Goal: Information Seeking & Learning: Check status

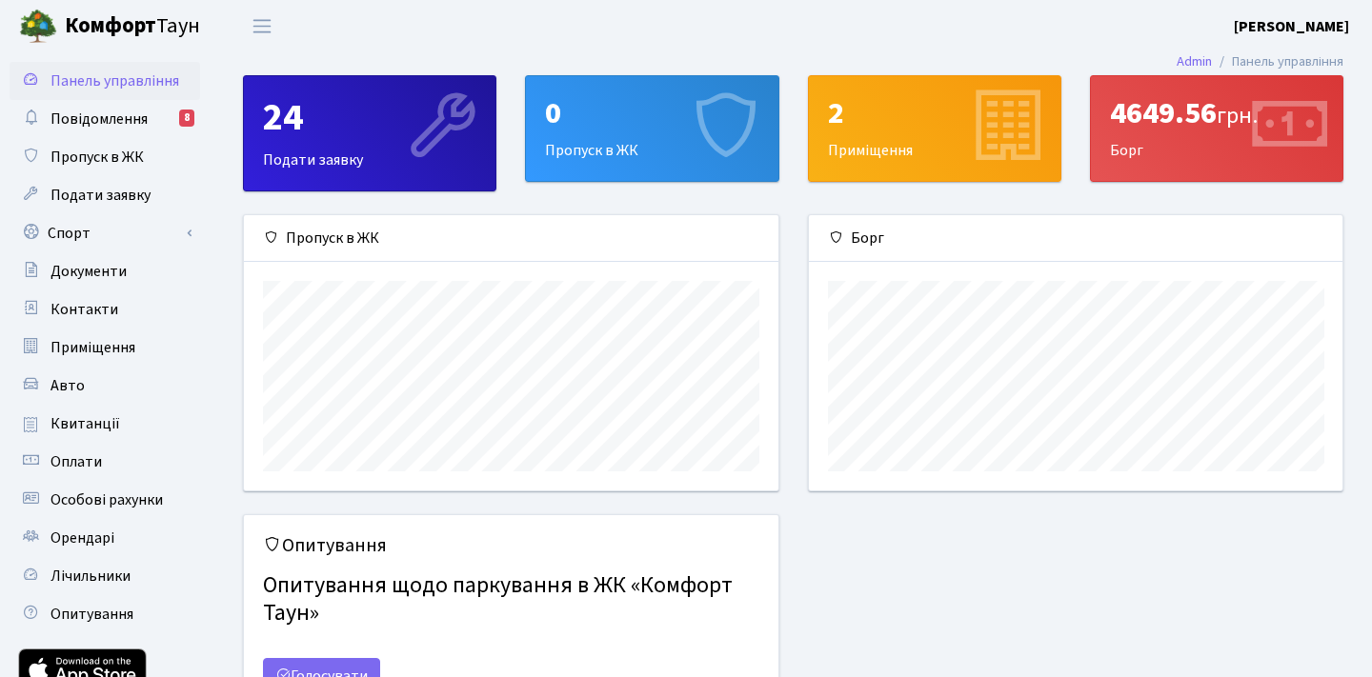
scroll to position [275, 534]
click at [103, 421] on span "Квитанції" at bounding box center [85, 423] width 70 height 21
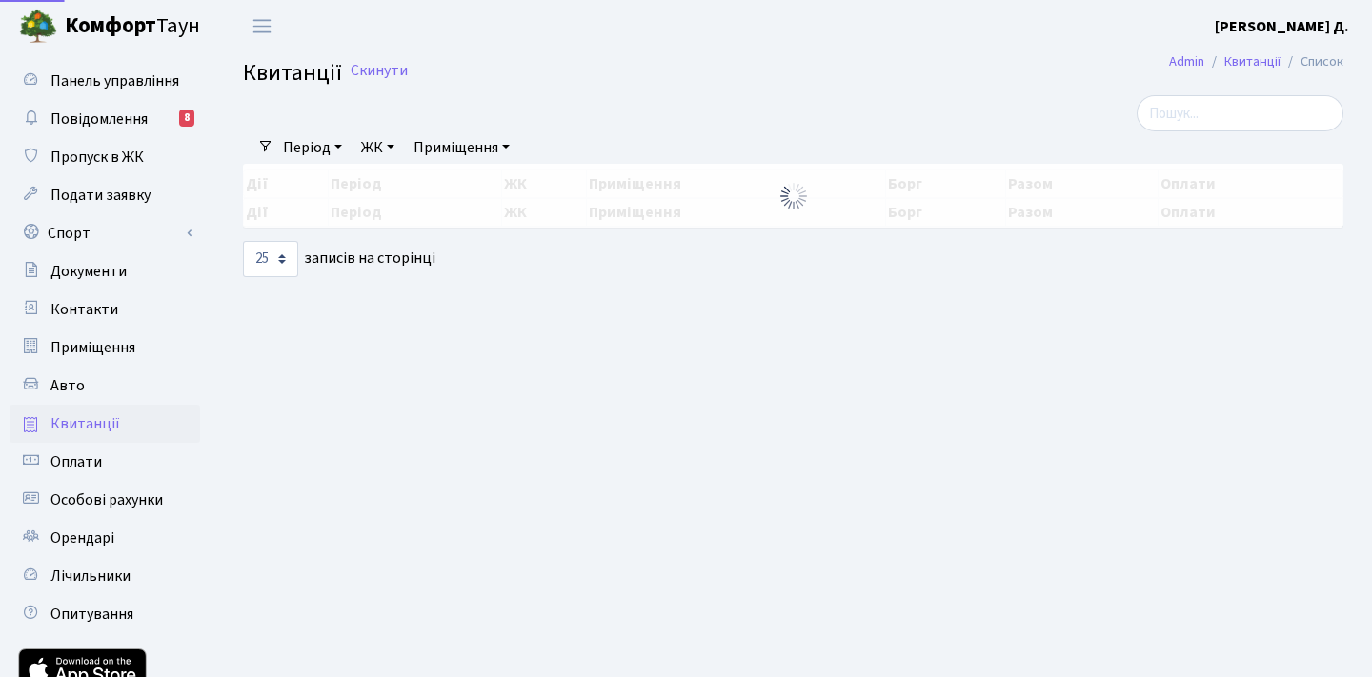
select select "25"
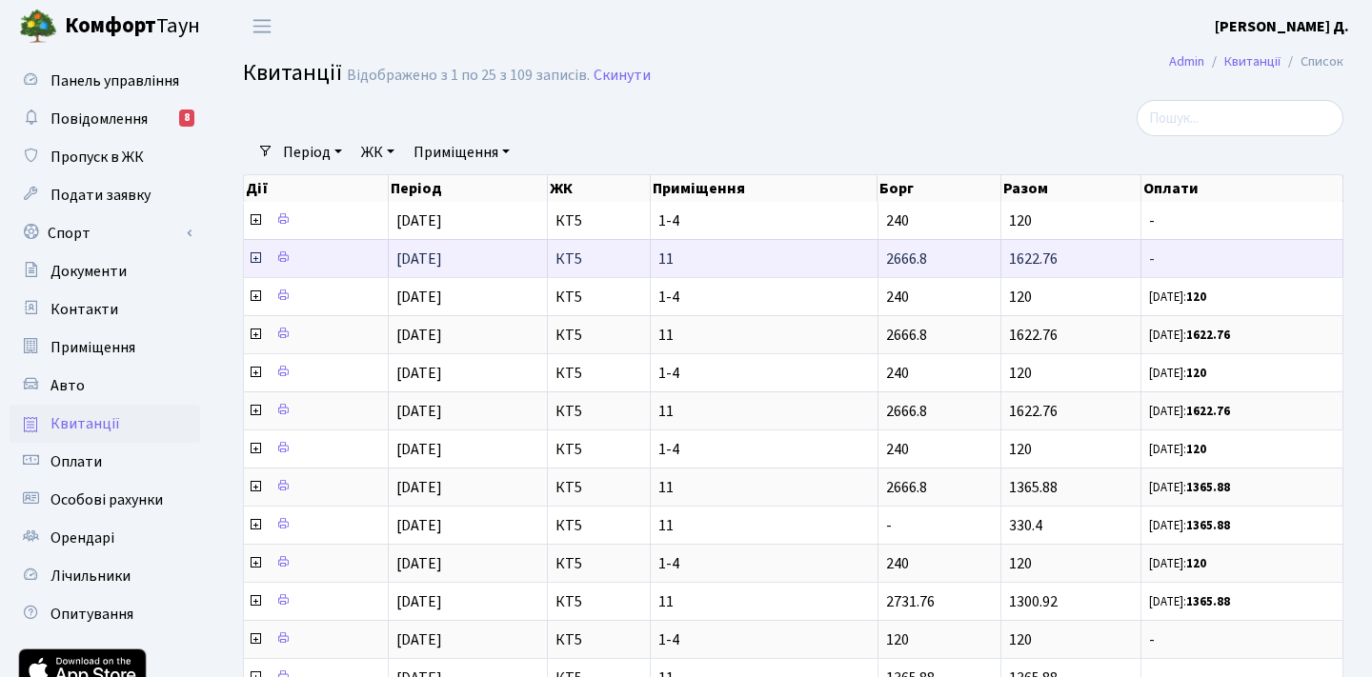
drag, startPoint x: 1093, startPoint y: 263, endPoint x: 1014, endPoint y: 263, distance: 79.1
click at [1014, 263] on td "1622.76" at bounding box center [1071, 258] width 140 height 38
click at [1090, 265] on td "1622.76" at bounding box center [1071, 258] width 140 height 38
drag, startPoint x: 1074, startPoint y: 260, endPoint x: 1006, endPoint y: 258, distance: 67.7
click at [1006, 258] on td "1622.76" at bounding box center [1071, 258] width 140 height 38
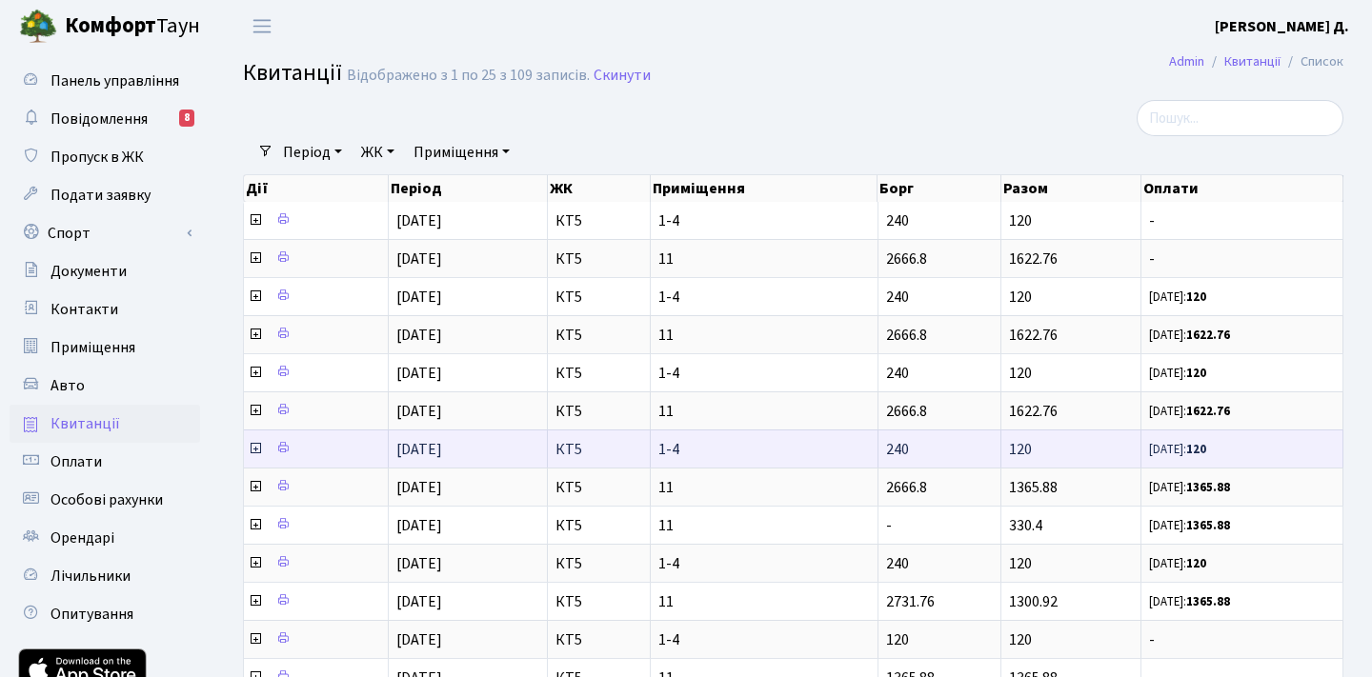
copy span "1622.76"
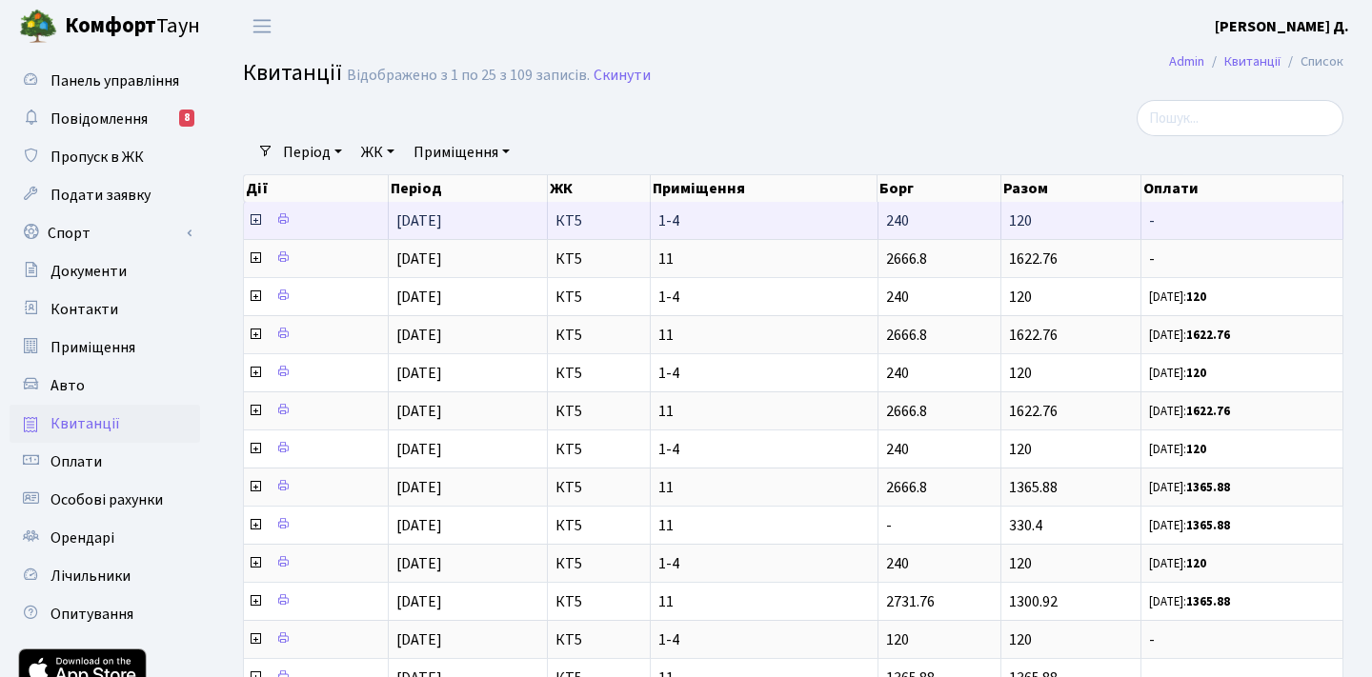
drag, startPoint x: 1047, startPoint y: 222, endPoint x: 1000, endPoint y: 222, distance: 46.7
click at [1000, 222] on tr "[DATE] КТ5 1-4 240 120 -" at bounding box center [793, 220] width 1099 height 37
copy tr "120"
